Goal: Transaction & Acquisition: Purchase product/service

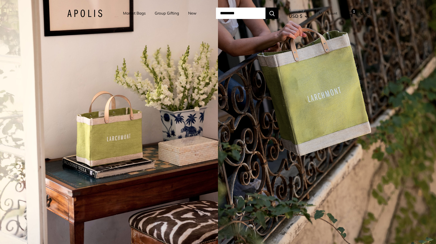
click at [136, 13] on link "Market Bags" at bounding box center [134, 13] width 23 height 7
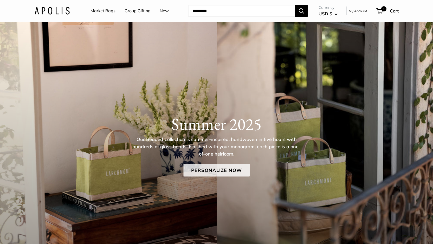
click at [209, 172] on link "Personalize Now" at bounding box center [216, 170] width 66 height 12
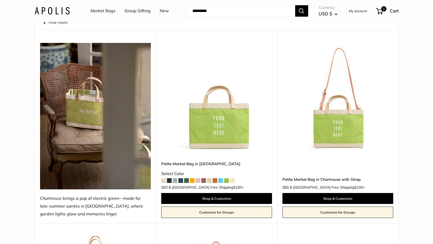
scroll to position [90, 0]
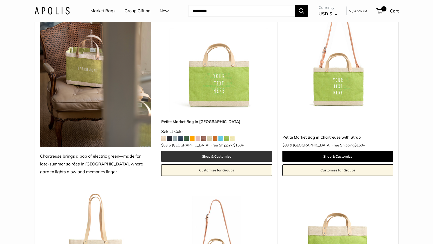
click at [204, 158] on link "Shop & Customize" at bounding box center [216, 156] width 111 height 11
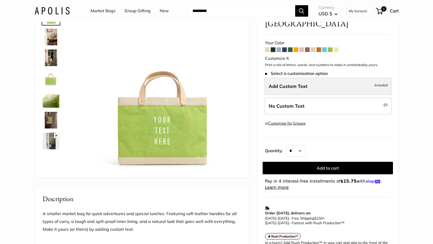
scroll to position [103, 0]
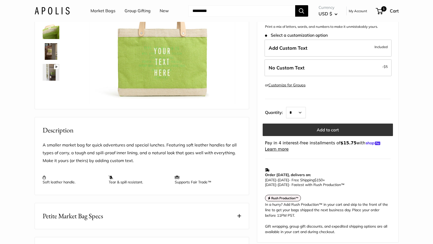
click at [320, 123] on button "Add to cart" at bounding box center [327, 129] width 130 height 12
